Goal: Find contact information: Find contact information

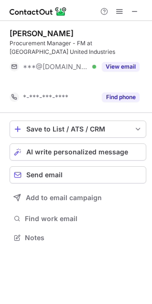
scroll to position [216, 152]
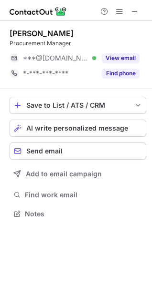
scroll to position [207, 152]
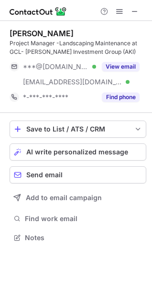
scroll to position [231, 152]
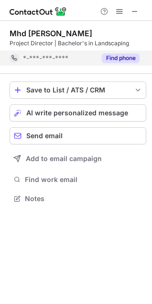
scroll to position [192, 152]
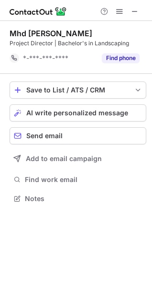
click at [118, 71] on div "[PERSON_NAME] Project Director | Bachelor's in Landscaping *-***-***-**** Find …" at bounding box center [78, 47] width 136 height 53
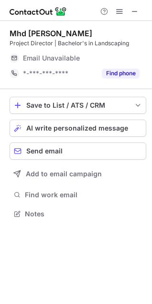
scroll to position [207, 152]
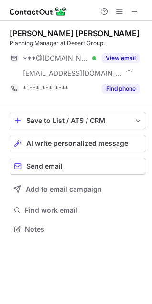
scroll to position [223, 152]
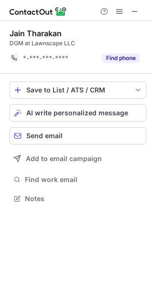
scroll to position [192, 152]
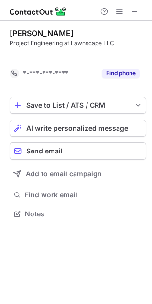
scroll to position [192, 152]
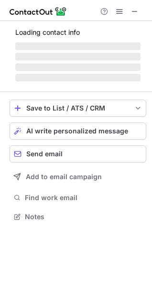
scroll to position [216, 152]
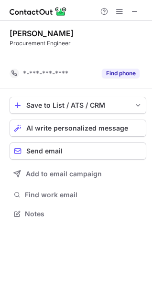
scroll to position [192, 152]
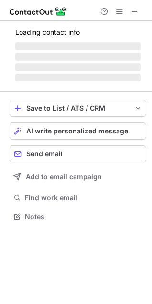
scroll to position [216, 152]
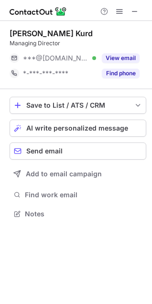
scroll to position [207, 152]
